Goal: Information Seeking & Learning: Learn about a topic

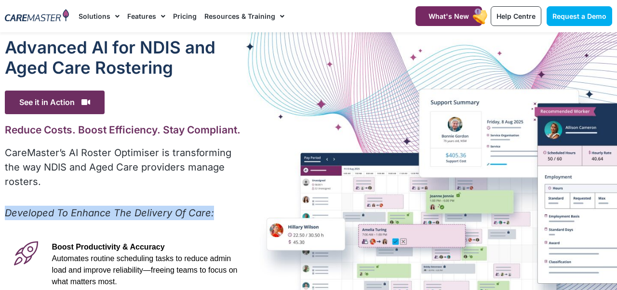
click at [107, 207] on em "Developed To Enhance The Delivery Of Care:" at bounding box center [109, 213] width 209 height 12
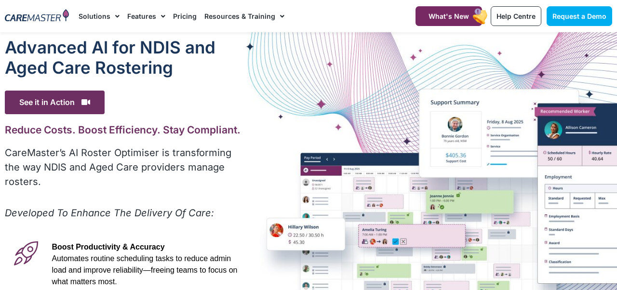
drag, startPoint x: 0, startPoint y: 0, endPoint x: 107, endPoint y: 198, distance: 224.6
click at [107, 207] on em "Developed To Enhance The Delivery Of Care:" at bounding box center [109, 213] width 209 height 12
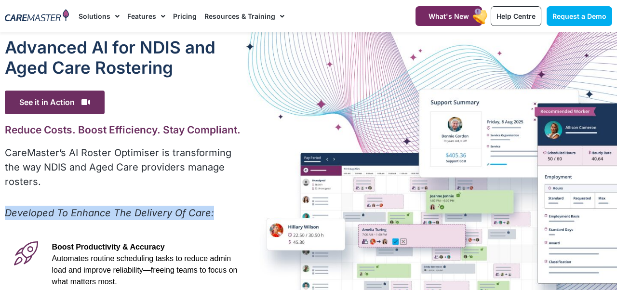
click at [106, 207] on em "Developed To Enhance The Delivery Of Care:" at bounding box center [109, 213] width 209 height 12
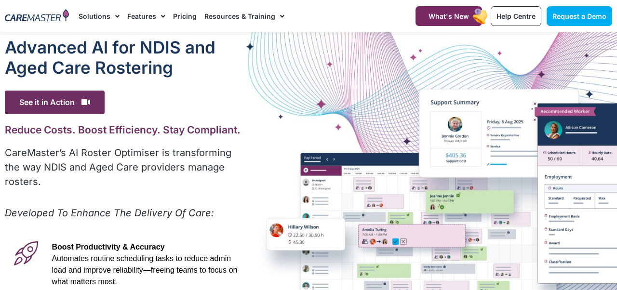
click at [104, 207] on em "Developed To Enhance The Delivery Of Care:" at bounding box center [109, 213] width 209 height 12
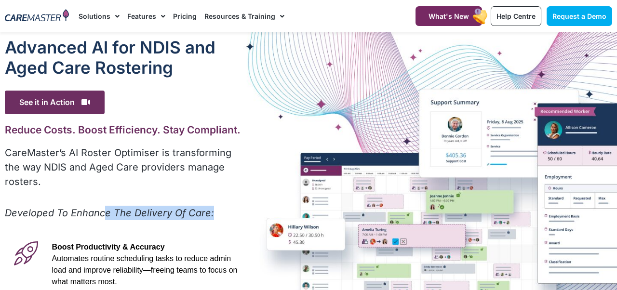
click at [104, 207] on em "Developed To Enhance The Delivery Of Care:" at bounding box center [109, 213] width 209 height 12
click at [103, 207] on em "Developed To Enhance The Delivery Of Care:" at bounding box center [109, 213] width 209 height 12
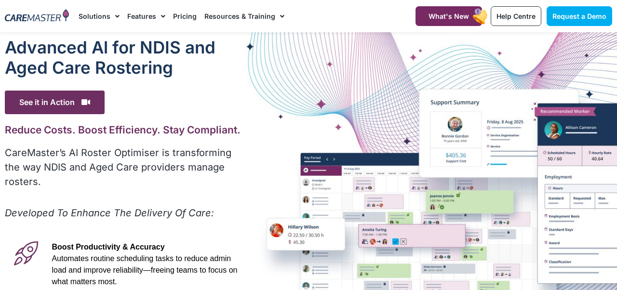
click at [102, 207] on em "Developed To Enhance The Delivery Of Care:" at bounding box center [109, 213] width 209 height 12
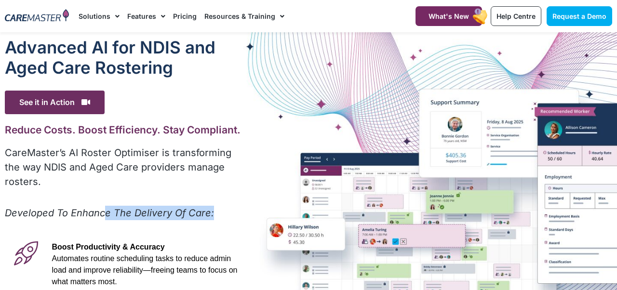
click at [103, 207] on em "Developed To Enhance The Delivery Of Care:" at bounding box center [109, 213] width 209 height 12
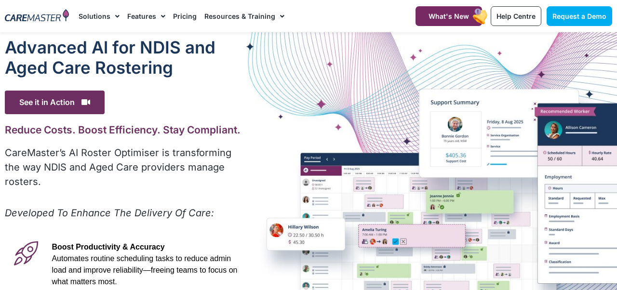
click at [103, 207] on em "Developed To Enhance The Delivery Of Care:" at bounding box center [109, 213] width 209 height 12
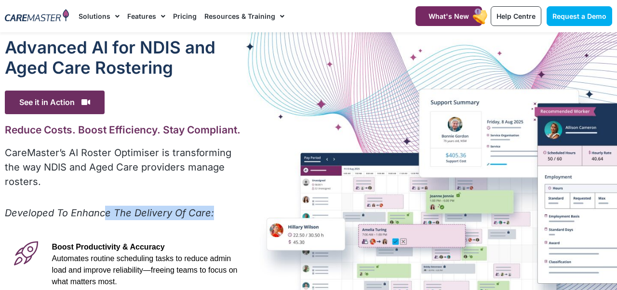
click at [102, 207] on em "Developed To Enhance The Delivery Of Care:" at bounding box center [109, 213] width 209 height 12
click at [100, 207] on em "Developed To Enhance The Delivery Of Care:" at bounding box center [109, 213] width 209 height 12
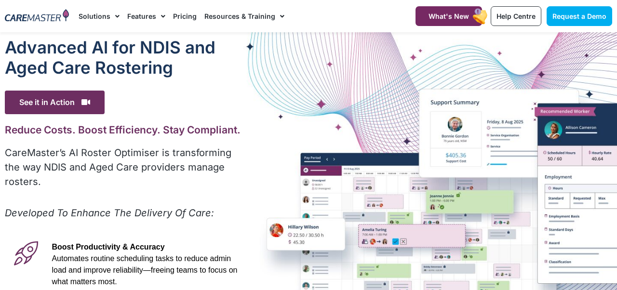
click at [98, 207] on em "Developed To Enhance The Delivery Of Care:" at bounding box center [109, 213] width 209 height 12
